Goal: Find specific page/section: Find specific page/section

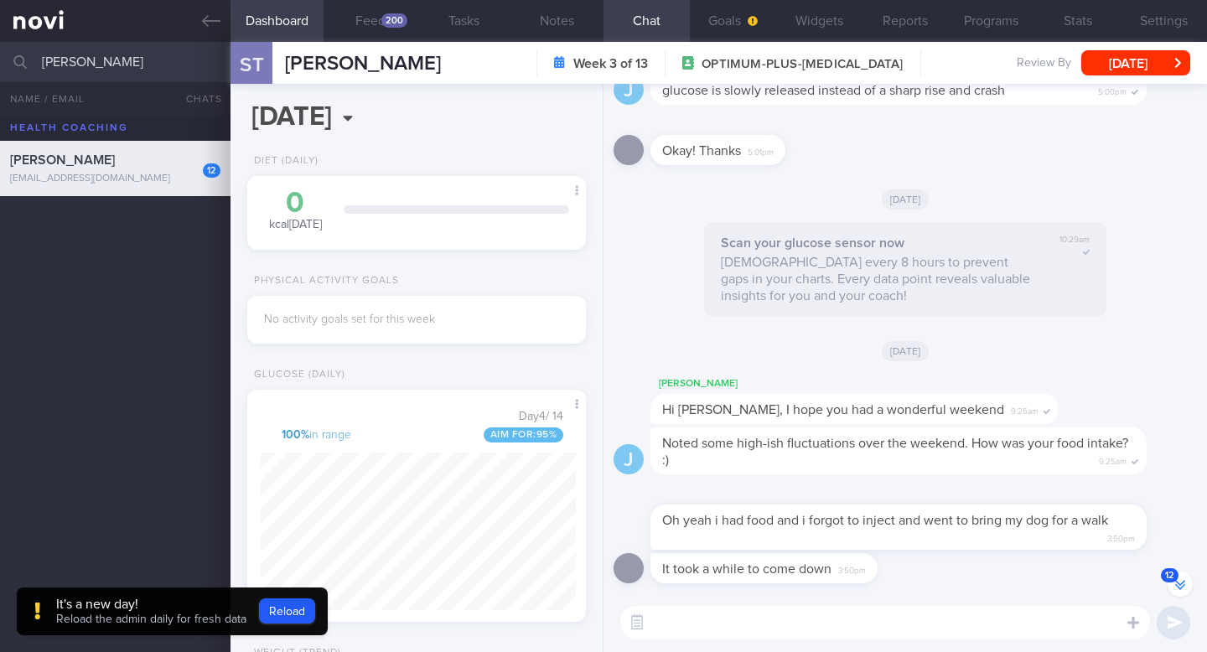
scroll to position [-109, 0]
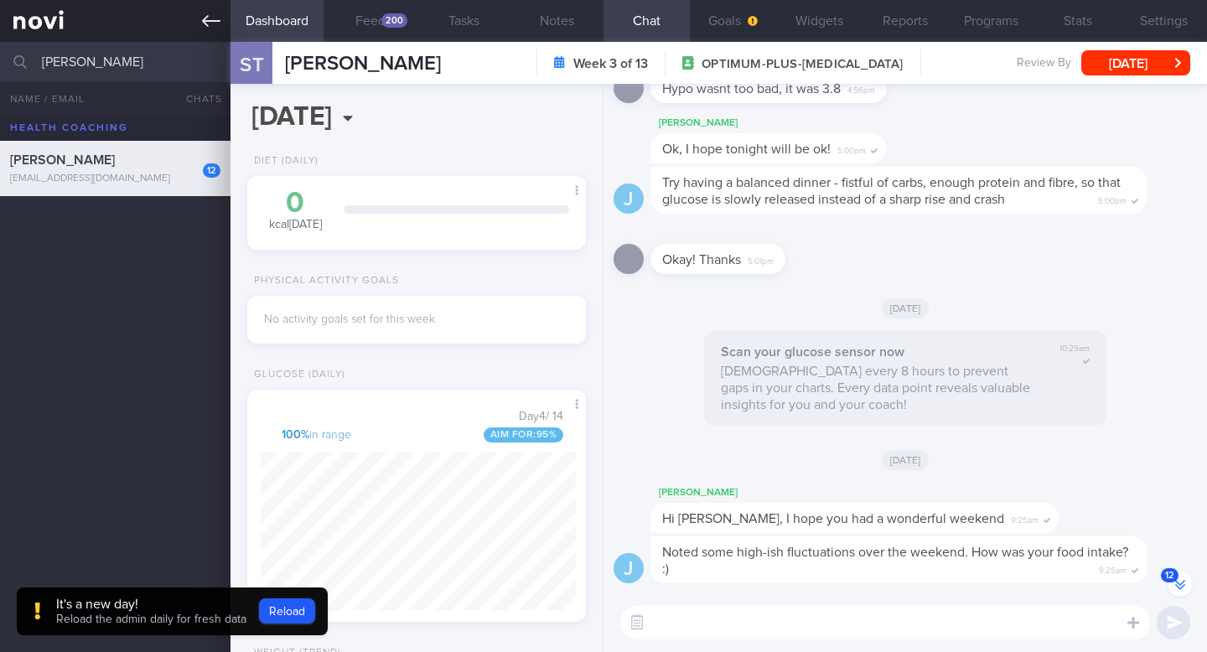
click at [219, 27] on icon at bounding box center [211, 21] width 18 height 18
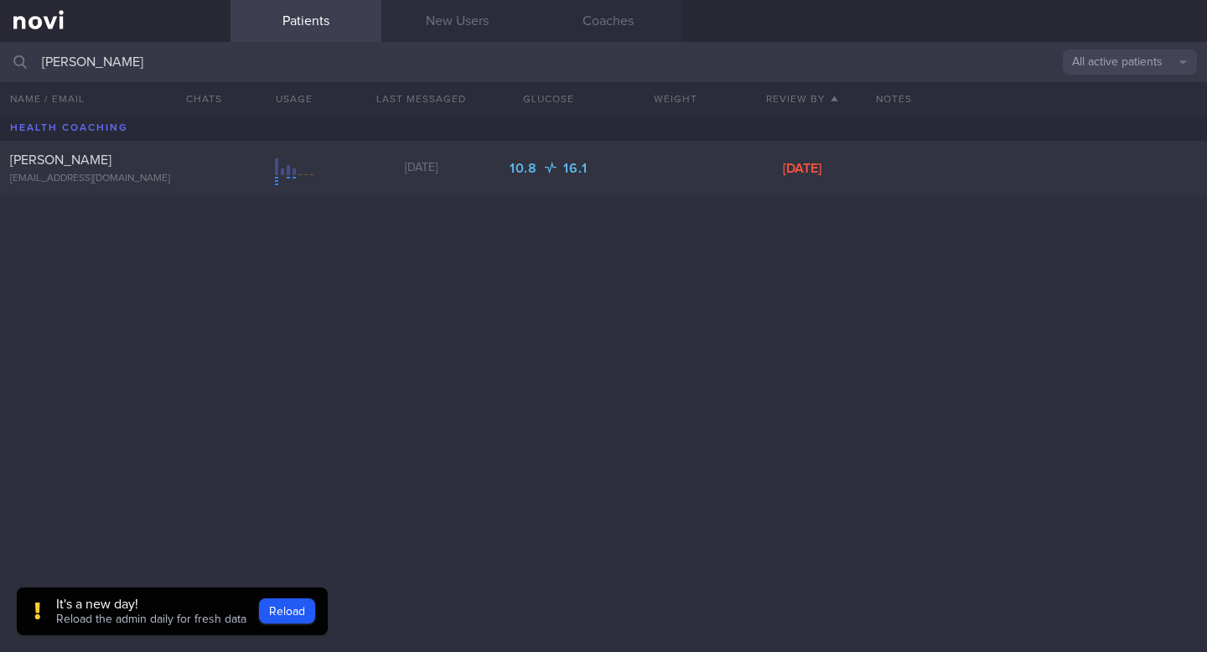
click at [328, 21] on link "Patients" at bounding box center [306, 21] width 151 height 42
click at [158, 67] on input "[PERSON_NAME]" at bounding box center [603, 62] width 1207 height 40
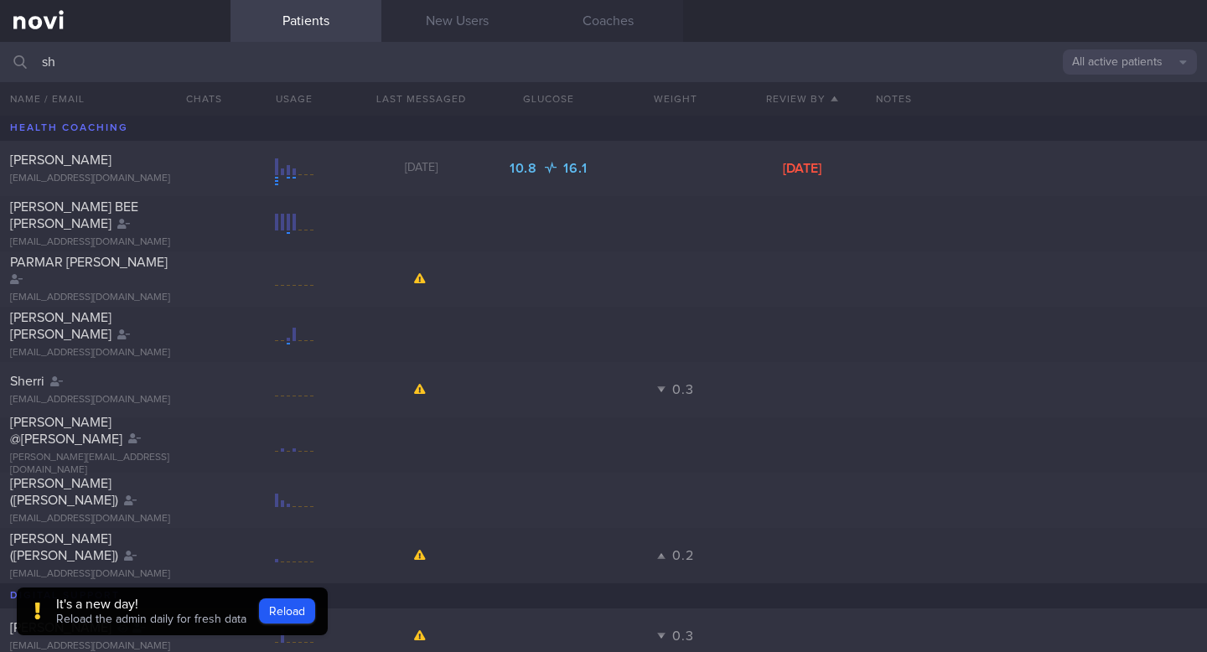
type input "s"
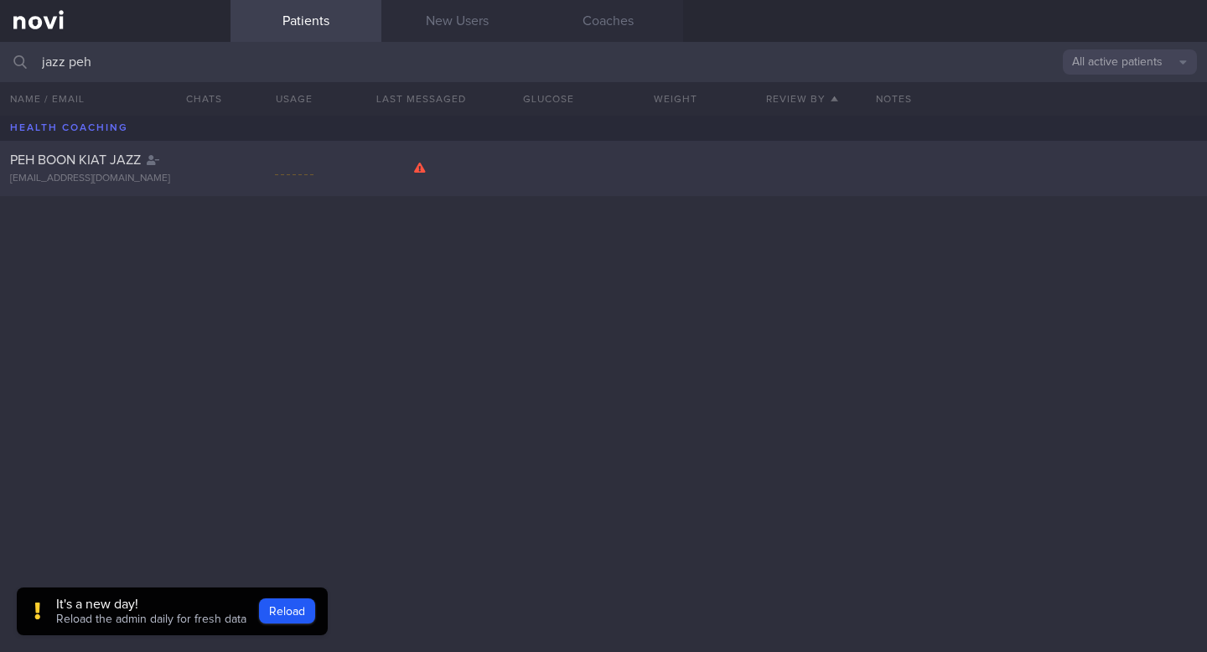
type input "jazz peh"
click at [101, 174] on div "[EMAIL_ADDRESS][DOMAIN_NAME]" at bounding box center [115, 179] width 210 height 13
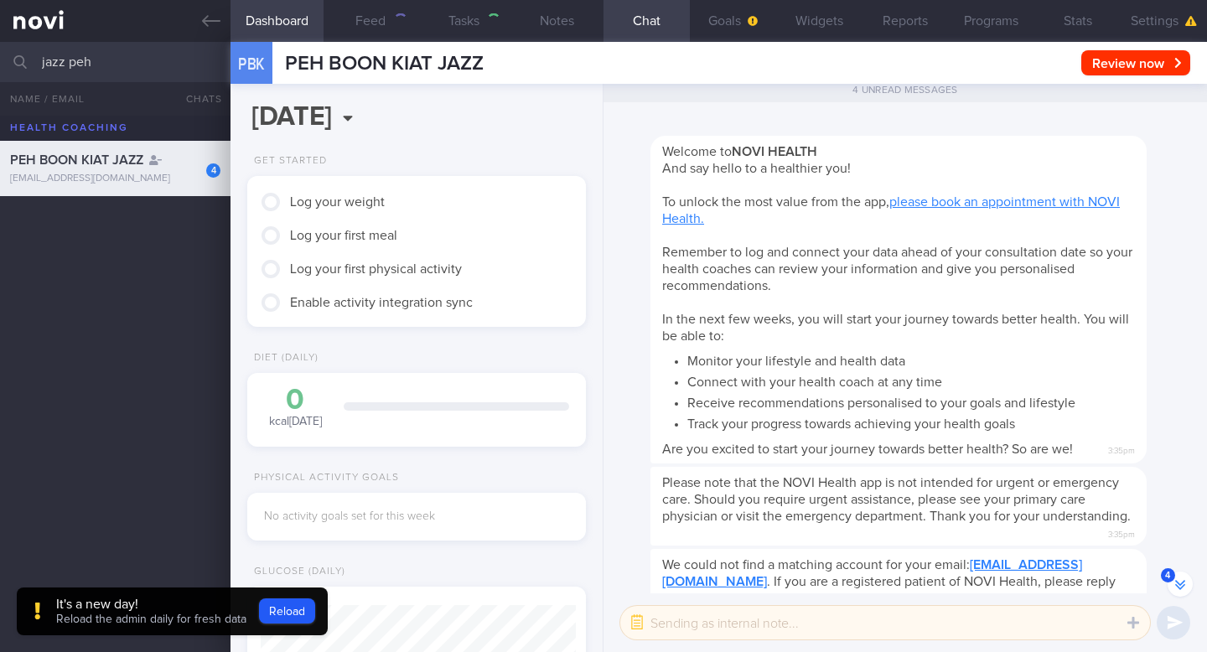
scroll to position [158, 315]
click at [1087, 27] on button "Stats" at bounding box center [1078, 21] width 86 height 42
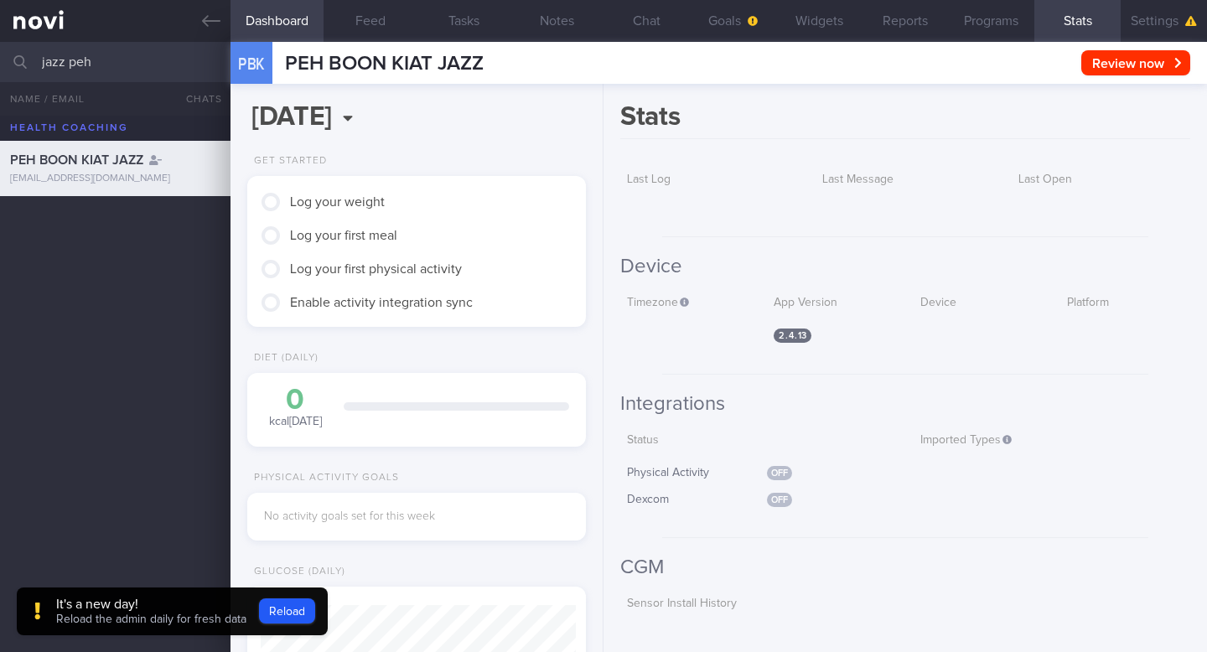
scroll to position [-428, 0]
click at [897, 14] on button "Reports" at bounding box center [906, 21] width 86 height 42
